Goal: Task Accomplishment & Management: Manage account settings

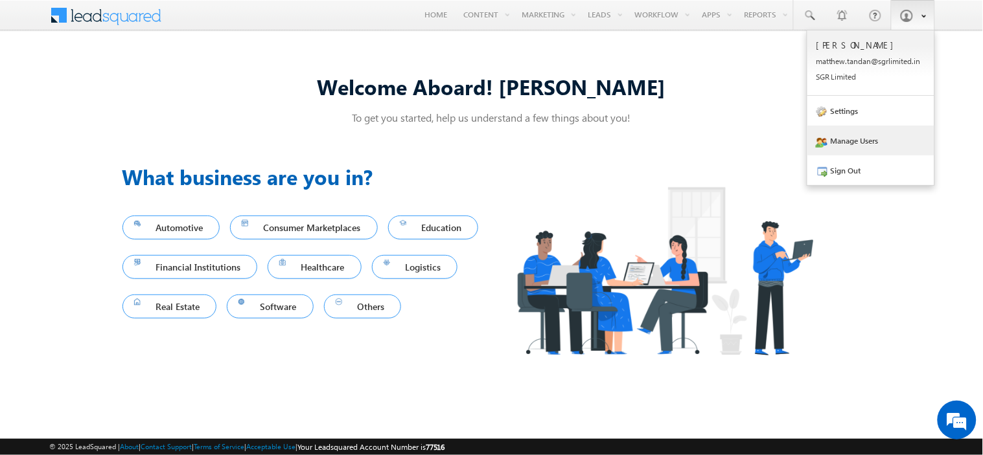
click at [864, 140] on link "Manage Users" at bounding box center [870, 141] width 127 height 30
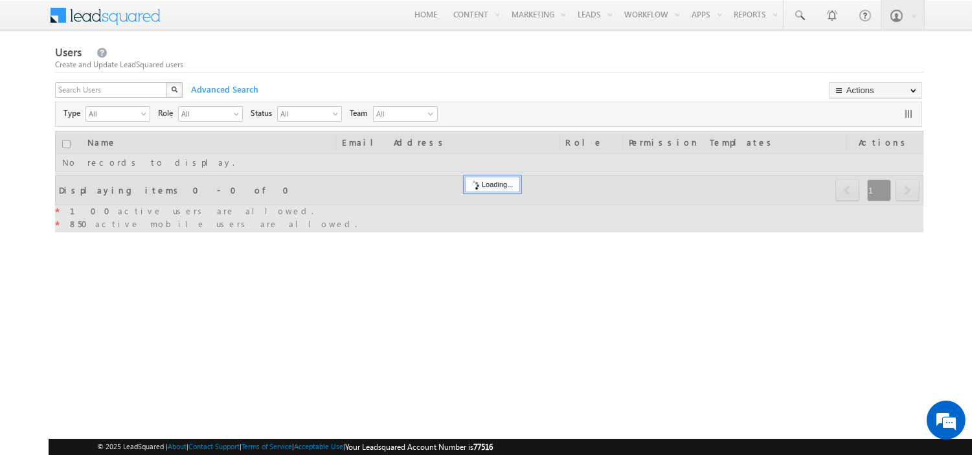
click at [161, 89] on div "X" at bounding box center [120, 91] width 130 height 19
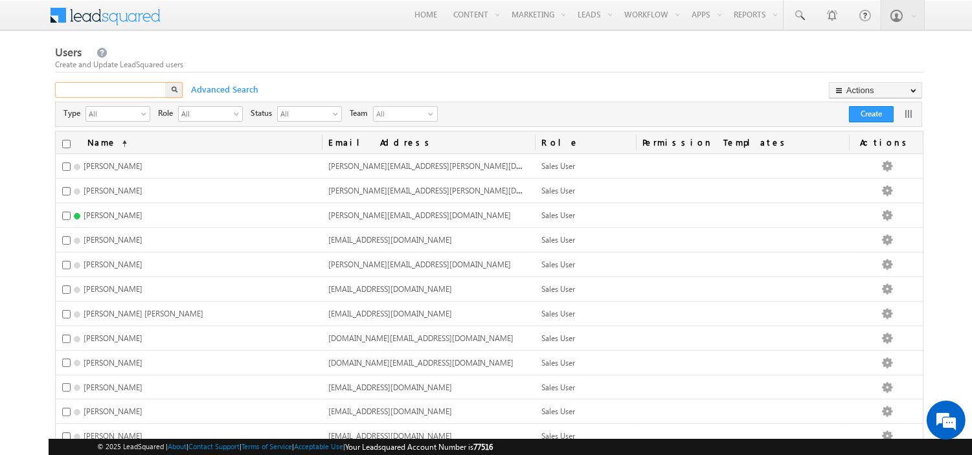
click at [150, 91] on input "text" at bounding box center [111, 90] width 113 height 16
type input "prince.b"
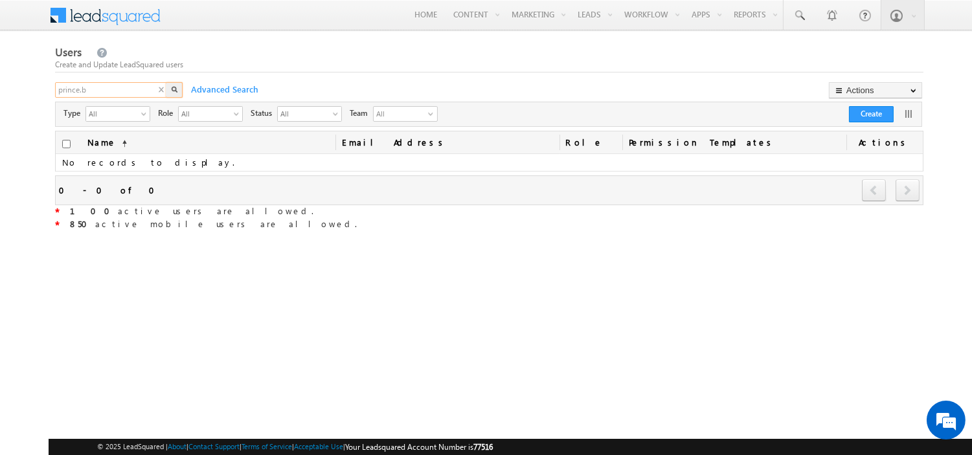
click at [150, 91] on input "prince.b" at bounding box center [111, 90] width 113 height 16
type input "p"
click at [150, 91] on input "Prince.b" at bounding box center [111, 90] width 113 height 16
type input "Prince"
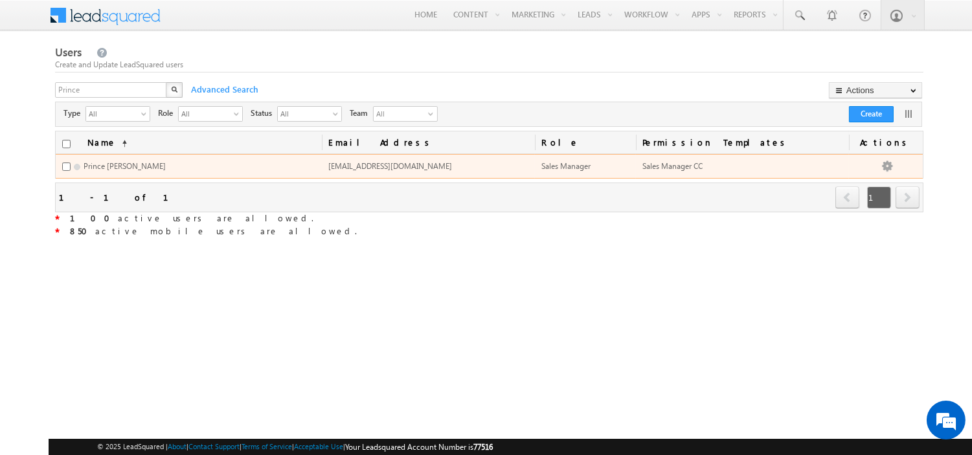
drag, startPoint x: 722, startPoint y: 166, endPoint x: 732, endPoint y: 163, distance: 10.9
click at [720, 163] on div "Sales Manager CC" at bounding box center [682, 167] width 78 height 12
